Goal: Task Accomplishment & Management: Manage account settings

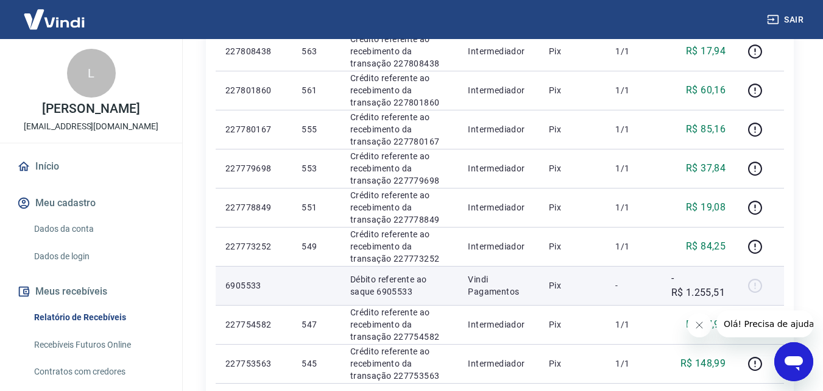
scroll to position [486, 0]
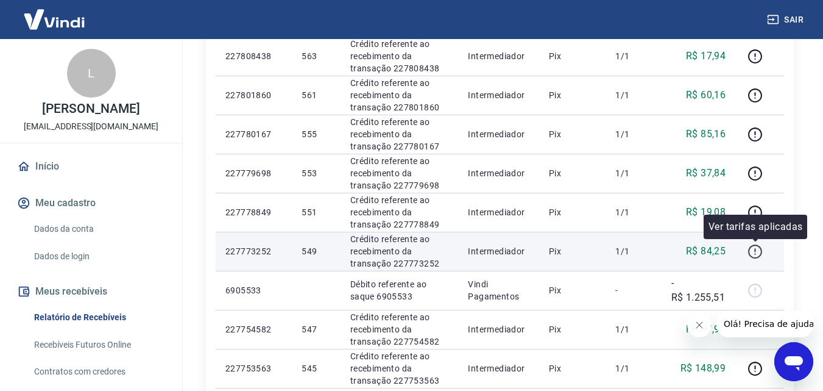
click at [758, 257] on icon "button" at bounding box center [755, 251] width 14 height 14
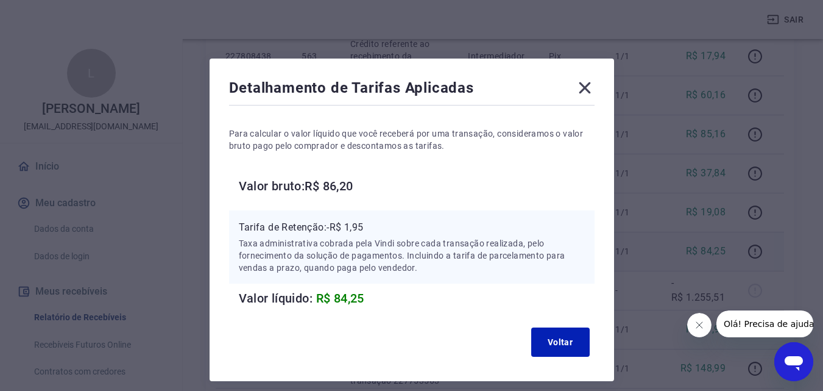
click at [575, 85] on icon at bounding box center [585, 88] width 20 height 20
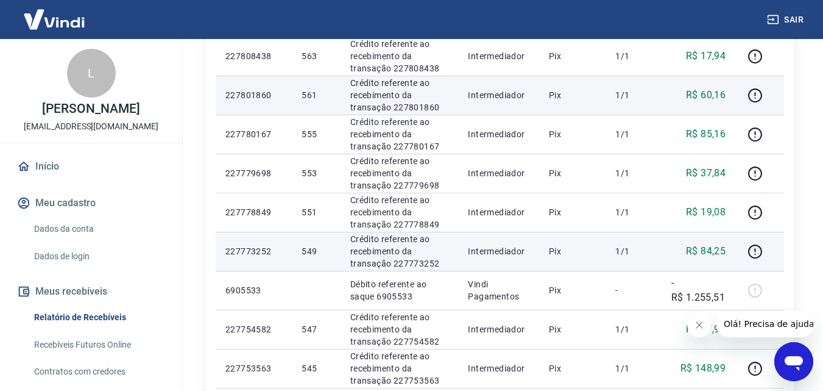
click at [581, 86] on td "Pix" at bounding box center [572, 95] width 67 height 39
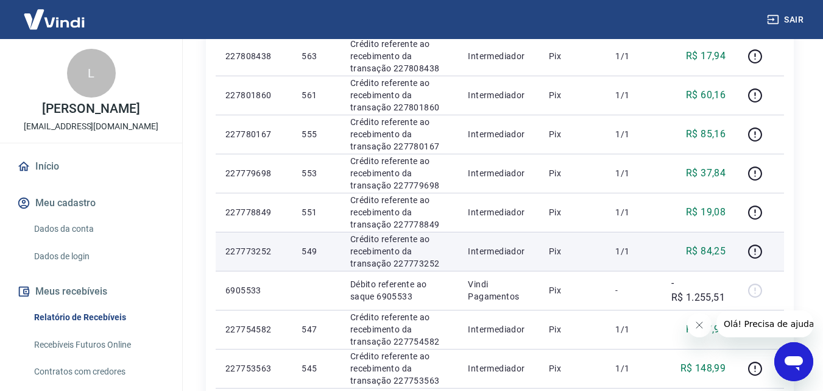
drag, startPoint x: 644, startPoint y: 232, endPoint x: 658, endPoint y: 236, distance: 14.7
click at [644, 233] on td "1/1" at bounding box center [633, 251] width 55 height 39
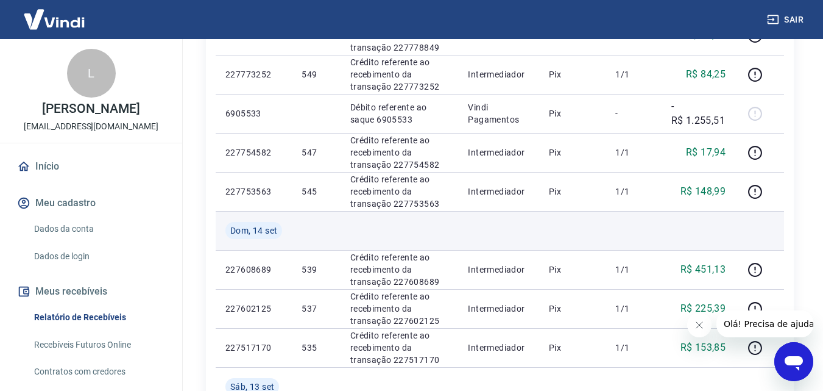
scroll to position [669, 0]
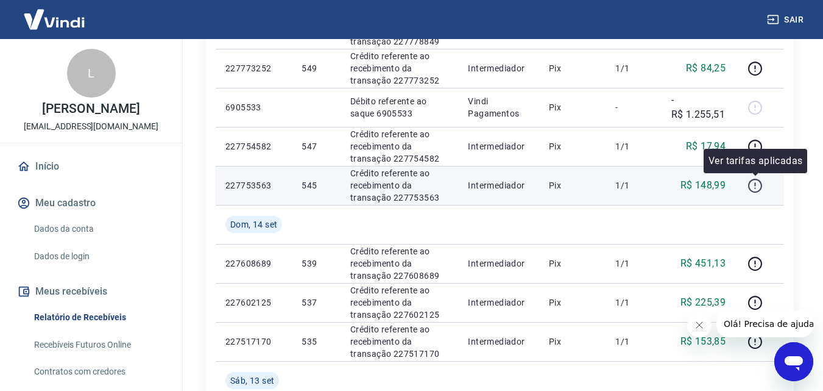
click at [752, 186] on icon "button" at bounding box center [755, 185] width 15 height 15
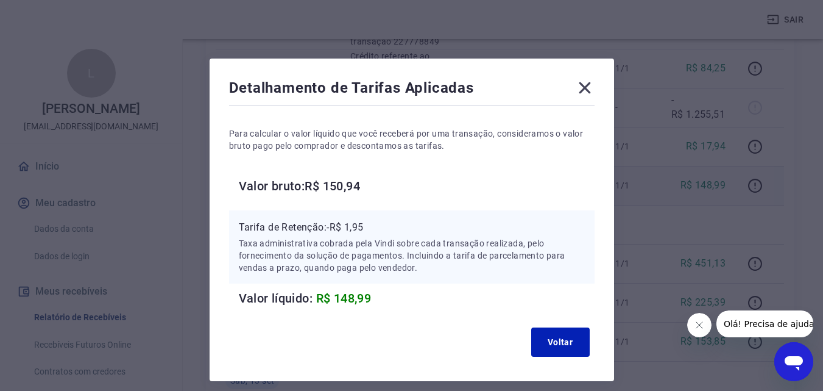
click at [730, 89] on div "Detalhamento de Tarifas Aplicadas Para calcular o valor líquido que você recebe…" at bounding box center [411, 195] width 823 height 391
click at [563, 336] on button "Voltar" at bounding box center [560, 341] width 59 height 29
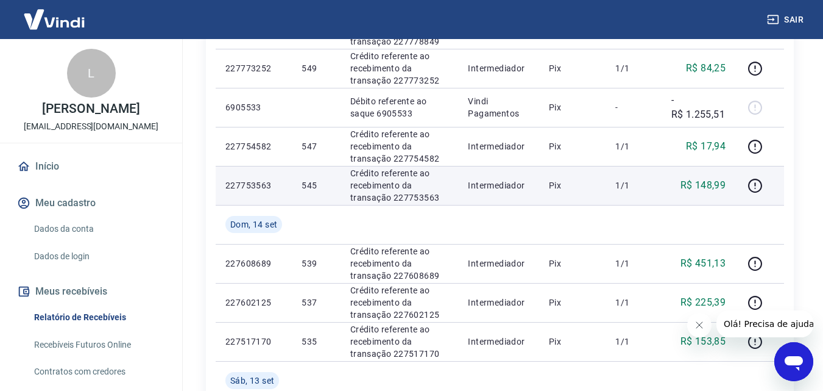
click at [669, 190] on td "R$ 148,99" at bounding box center [699, 185] width 74 height 39
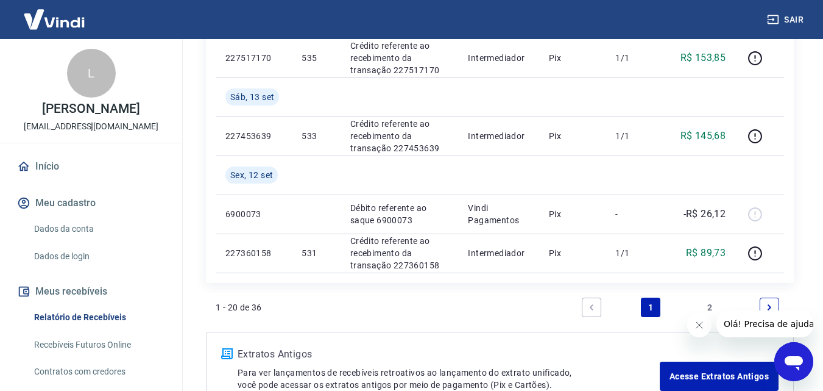
scroll to position [973, 0]
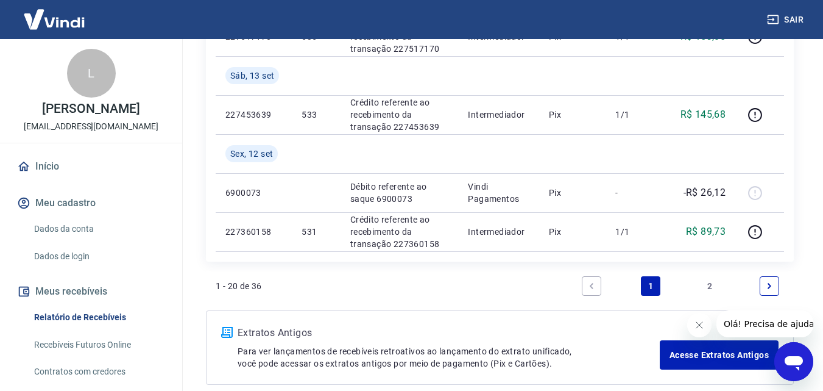
click at [767, 290] on icon "Next page" at bounding box center [770, 286] width 9 height 9
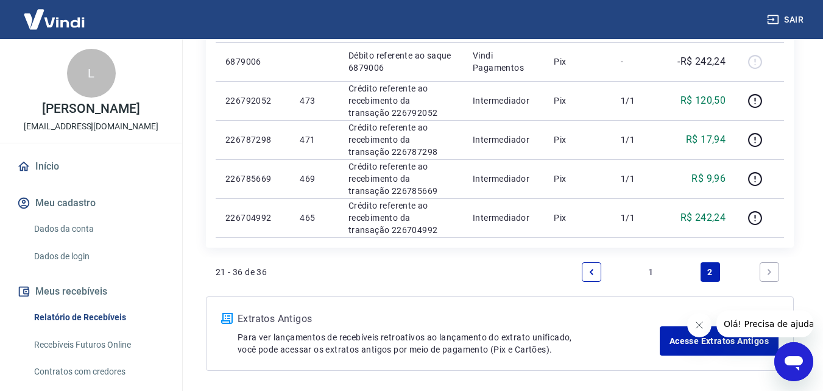
scroll to position [839, 0]
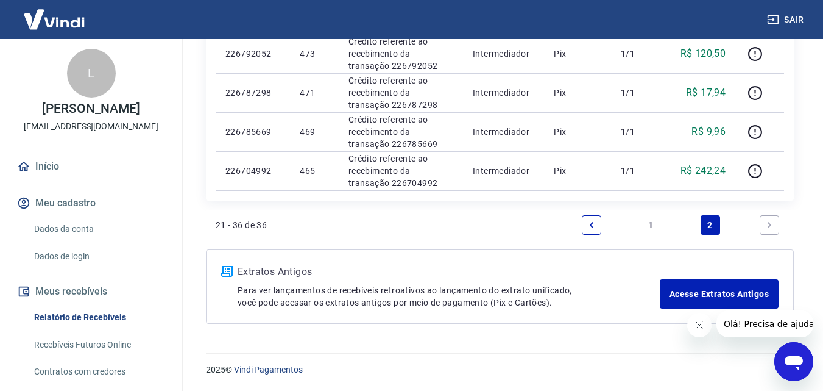
click at [591, 228] on icon "Previous page" at bounding box center [592, 225] width 9 height 9
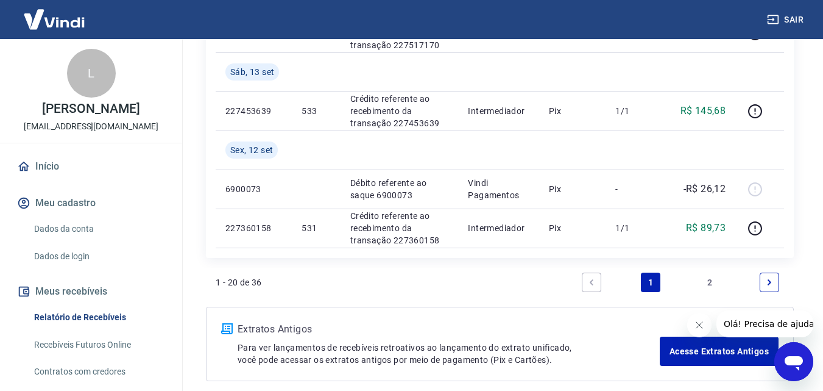
scroll to position [1034, 0]
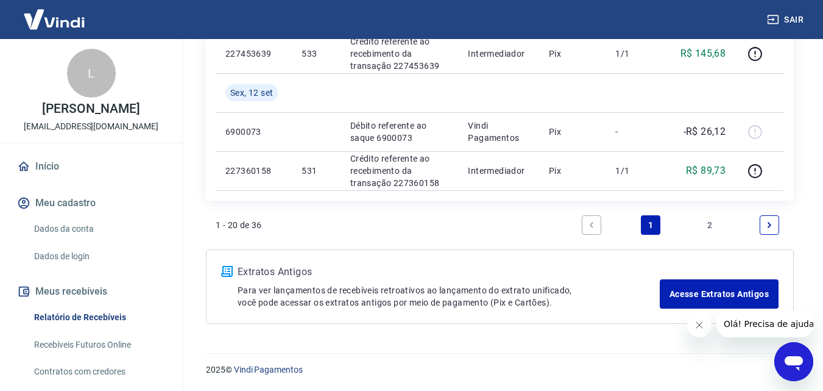
click at [762, 225] on link "Next page" at bounding box center [770, 225] width 20 height 20
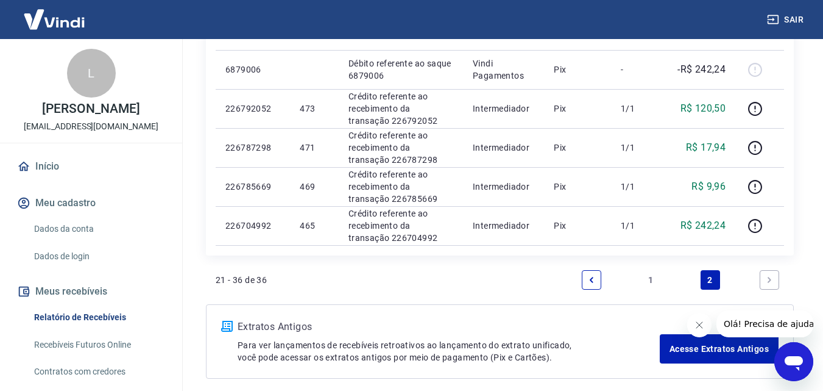
scroll to position [839, 0]
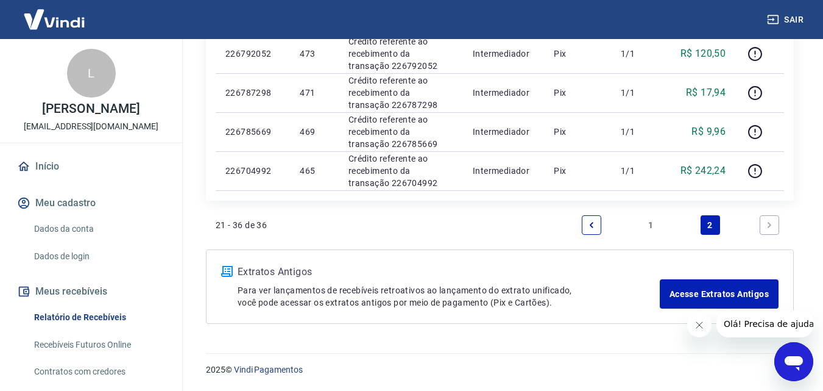
click at [596, 222] on link "Previous page" at bounding box center [592, 225] width 20 height 20
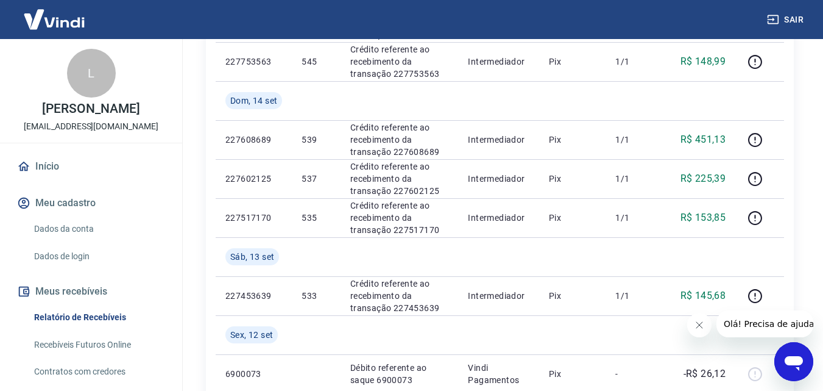
scroll to position [853, 0]
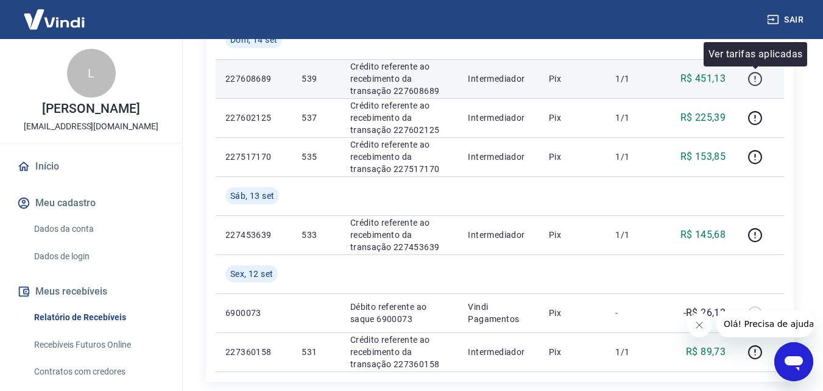
click at [753, 79] on icon "button" at bounding box center [755, 78] width 15 height 15
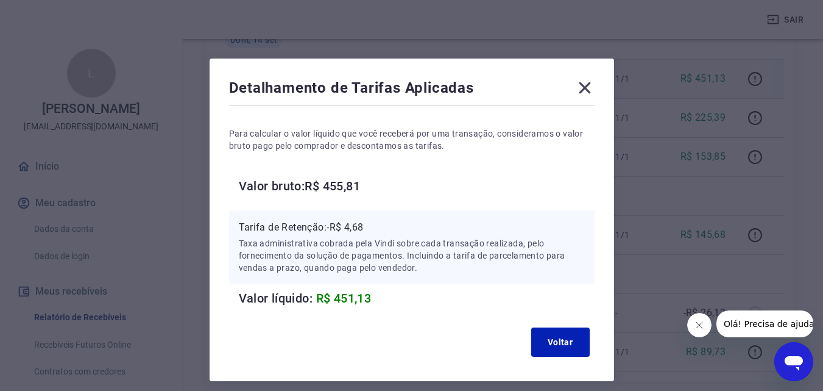
click at [591, 80] on icon at bounding box center [585, 88] width 20 height 20
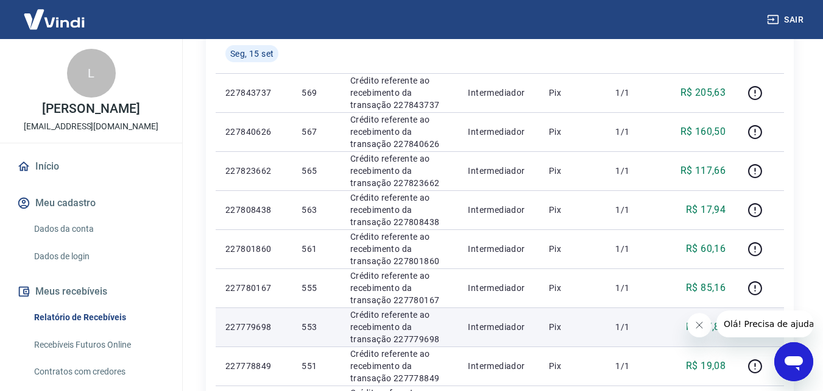
scroll to position [305, 0]
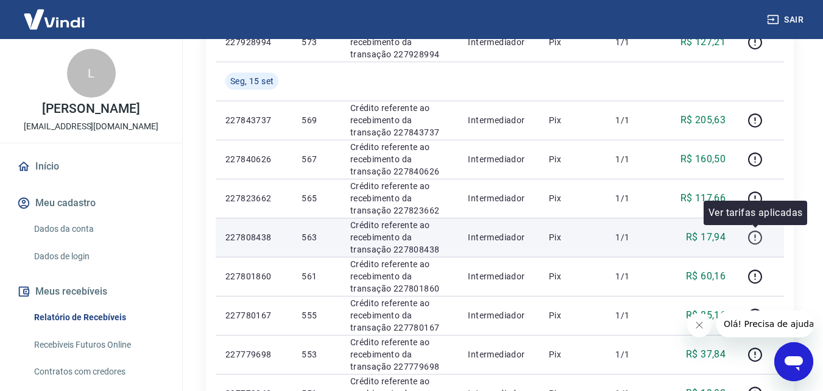
click at [754, 231] on icon "button" at bounding box center [755, 237] width 14 height 14
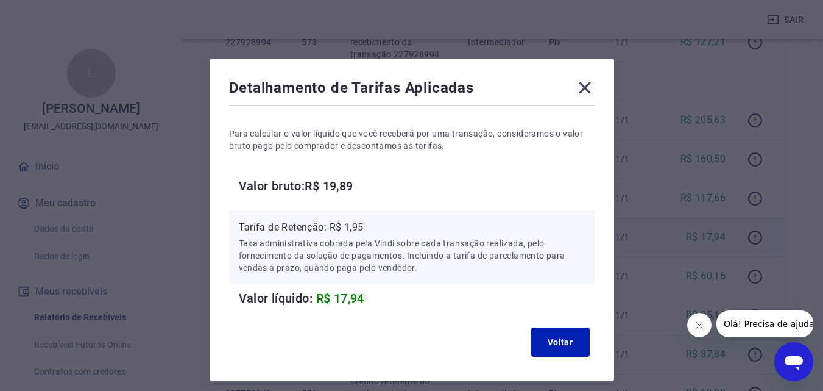
click at [580, 89] on icon at bounding box center [585, 88] width 20 height 20
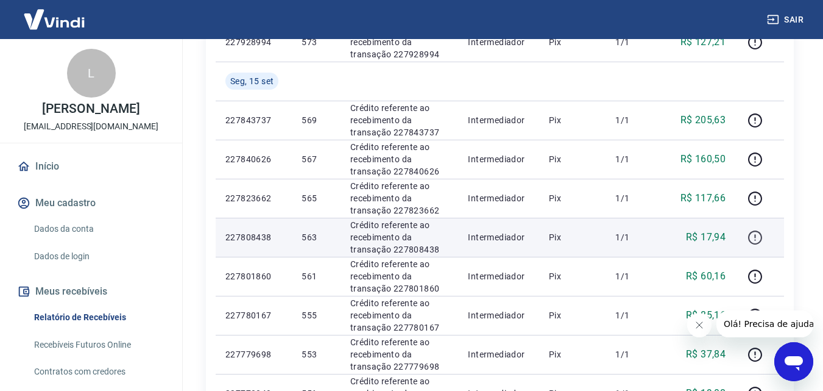
click at [753, 241] on icon "button" at bounding box center [755, 237] width 15 height 15
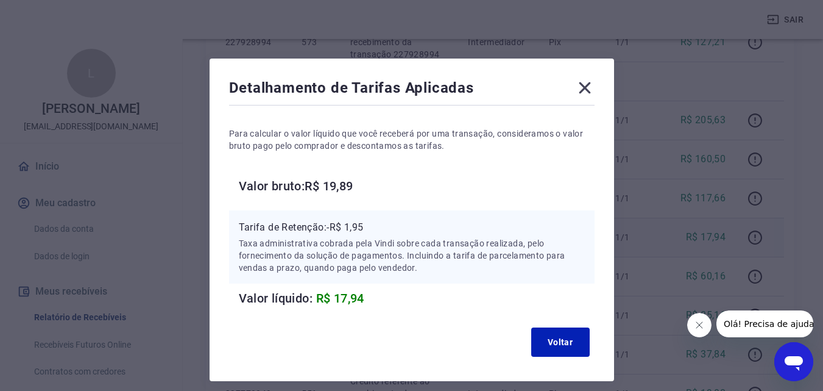
click at [586, 85] on icon at bounding box center [585, 88] width 20 height 20
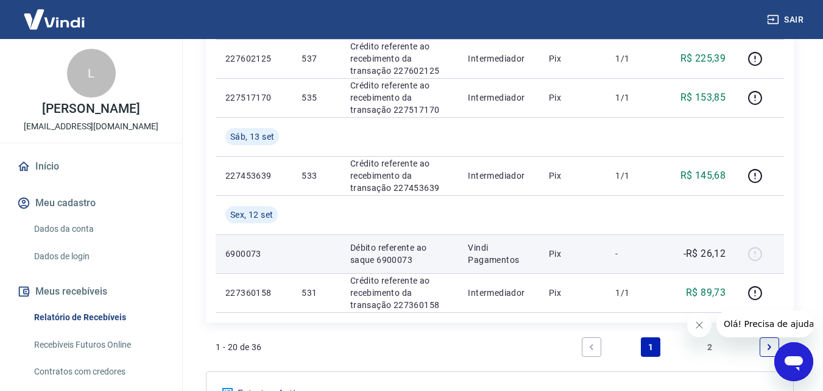
scroll to position [1034, 0]
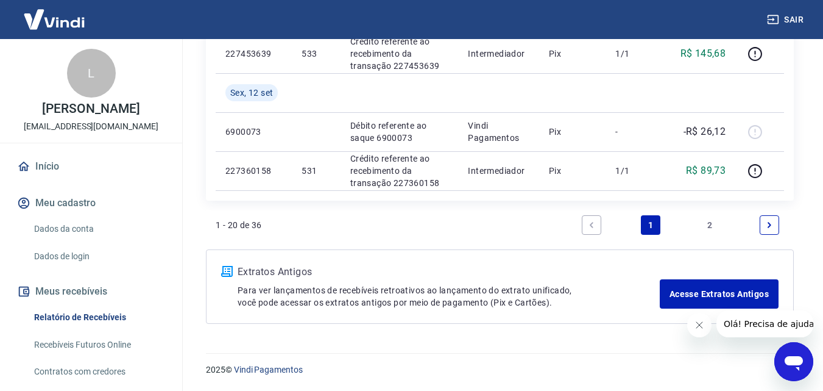
click at [764, 226] on link "Next page" at bounding box center [770, 225] width 20 height 20
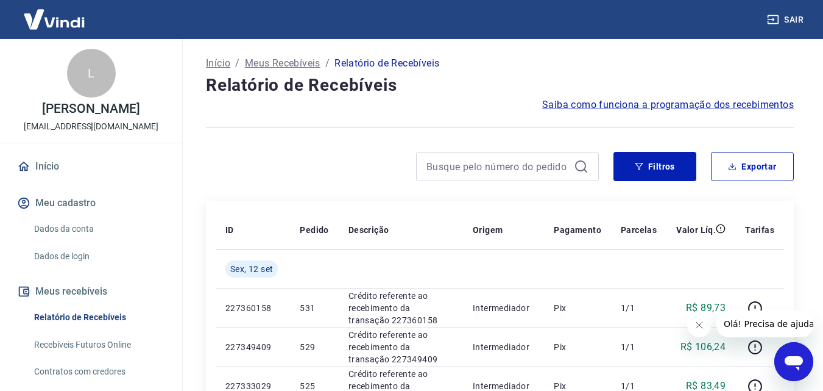
scroll to position [244, 0]
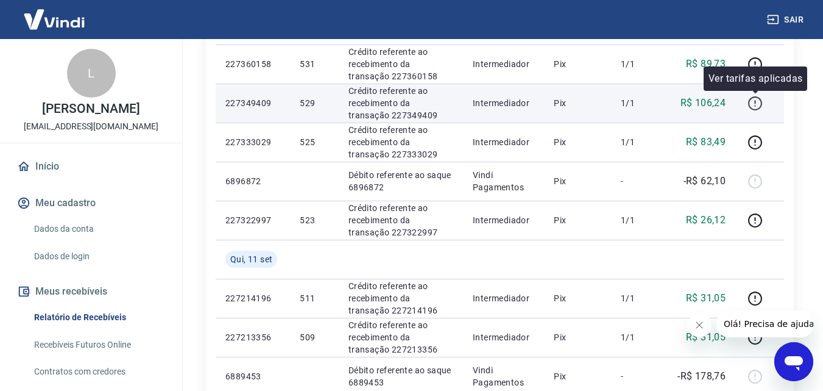
click at [756, 103] on icon "button" at bounding box center [755, 102] width 1 height 4
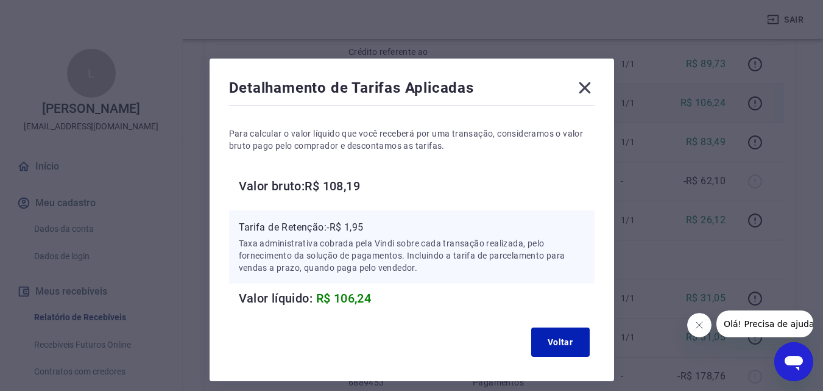
click at [588, 88] on icon at bounding box center [585, 88] width 20 height 20
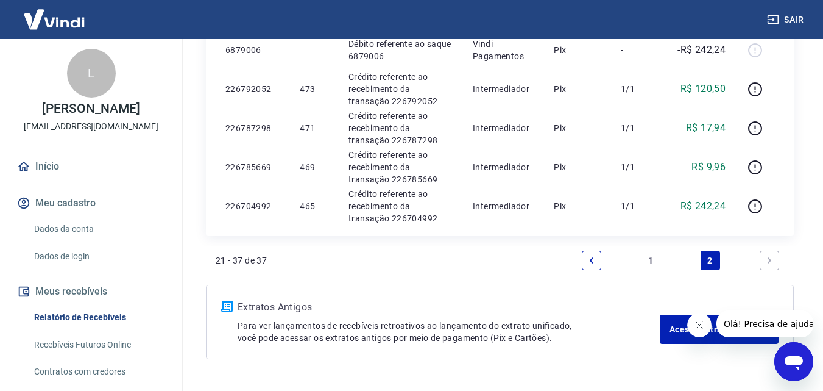
scroll to position [878, 0]
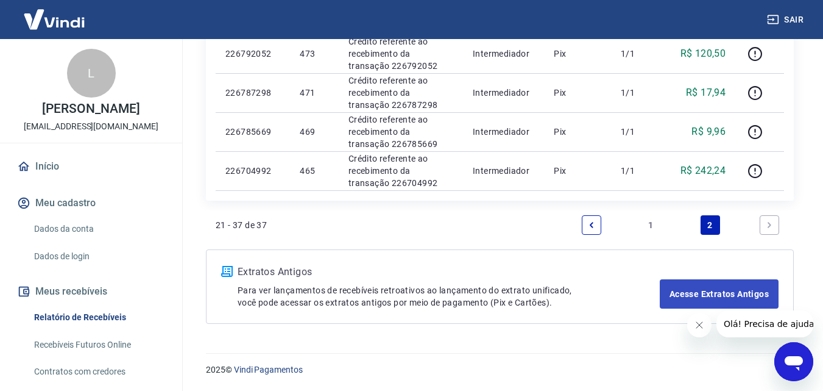
click at [595, 225] on icon "Previous page" at bounding box center [592, 225] width 9 height 9
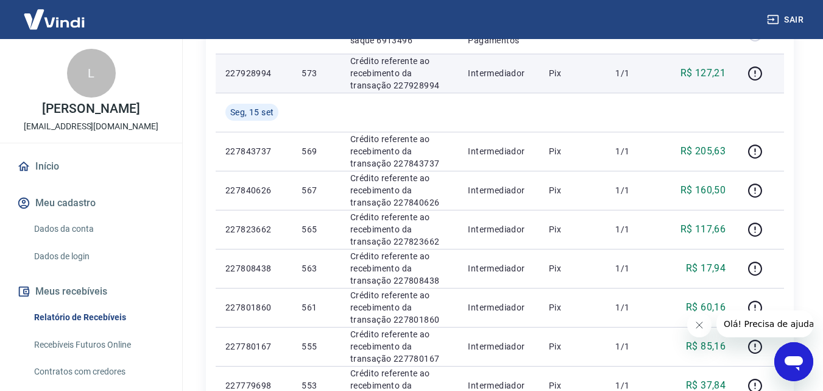
scroll to position [364, 0]
